Goal: Information Seeking & Learning: Learn about a topic

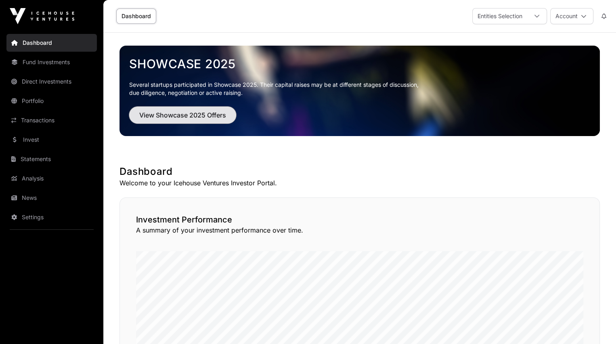
click at [172, 115] on span "View Showcase 2025 Offers" at bounding box center [182, 115] width 87 height 10
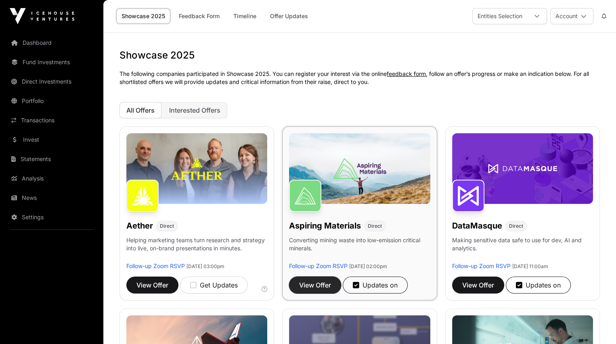
click at [321, 288] on span "View Offer" at bounding box center [315, 285] width 32 height 10
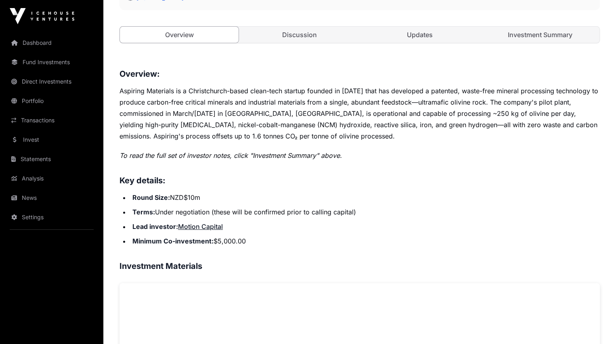
scroll to position [276, 0]
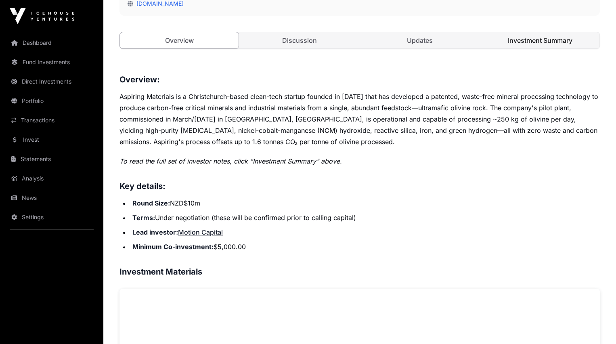
click at [523, 48] on link "Investment Summary" at bounding box center [540, 40] width 119 height 16
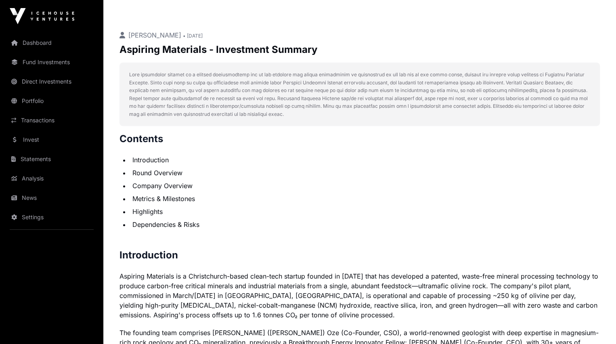
scroll to position [321, 0]
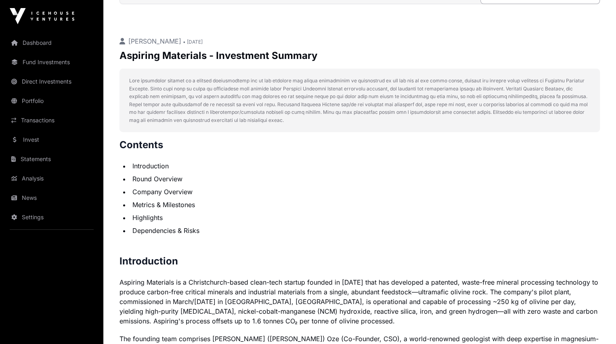
scroll to position [276, 0]
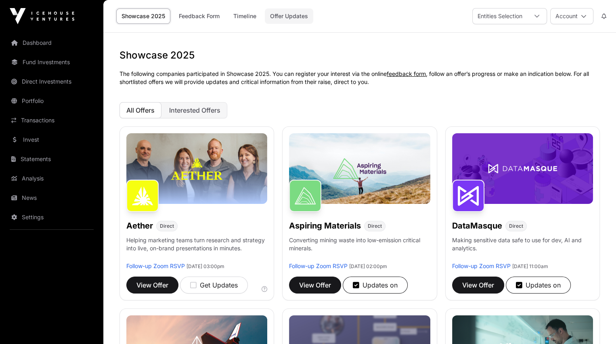
click at [281, 14] on link "Offer Updates" at bounding box center [289, 15] width 48 height 15
